Goal: Entertainment & Leisure: Browse casually

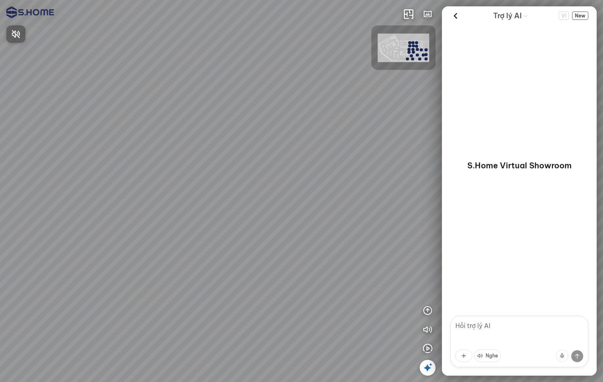
drag, startPoint x: 332, startPoint y: 196, endPoint x: 350, endPoint y: 144, distance: 55.4
click at [343, 147] on div at bounding box center [301, 191] width 603 height 382
click at [429, 369] on icon at bounding box center [428, 368] width 10 height 10
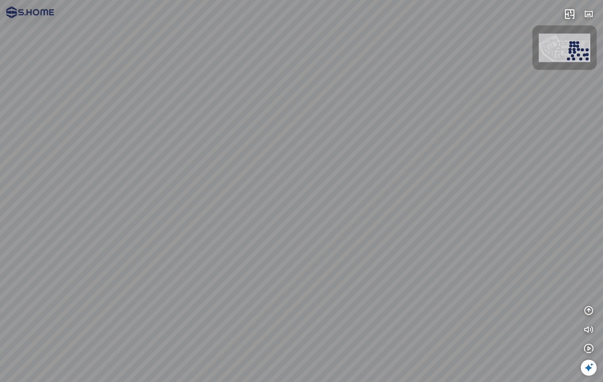
drag, startPoint x: 305, startPoint y: 195, endPoint x: 366, endPoint y: 160, distance: 70.8
click at [357, 162] on div at bounding box center [301, 191] width 603 height 382
drag, startPoint x: 312, startPoint y: 198, endPoint x: 408, endPoint y: 145, distance: 109.6
click at [391, 154] on div at bounding box center [301, 191] width 603 height 382
